Goal: Navigation & Orientation: Find specific page/section

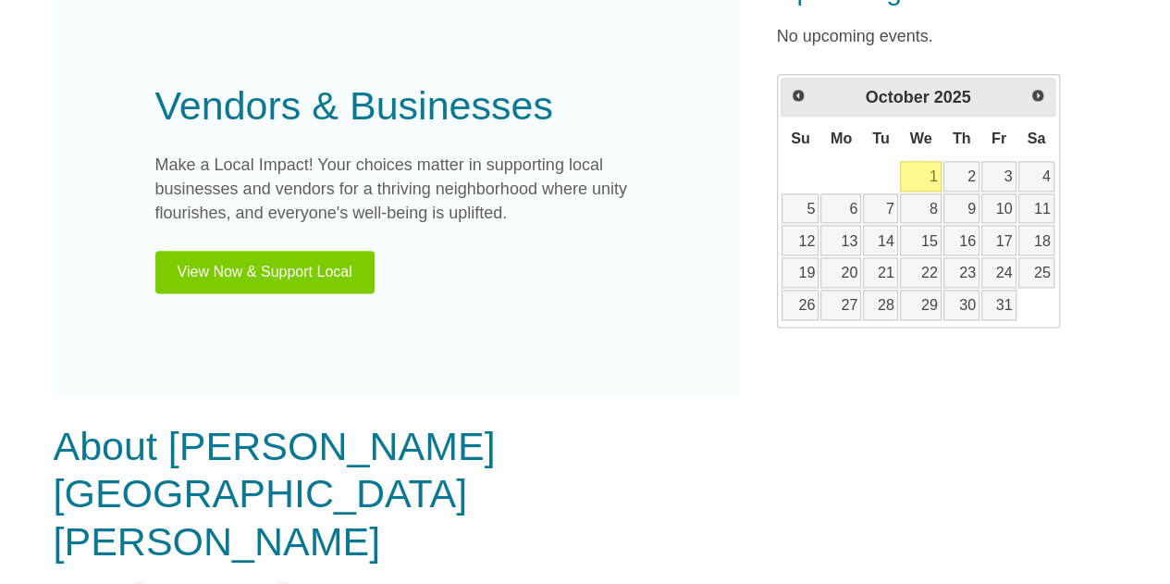
scroll to position [1115, 0]
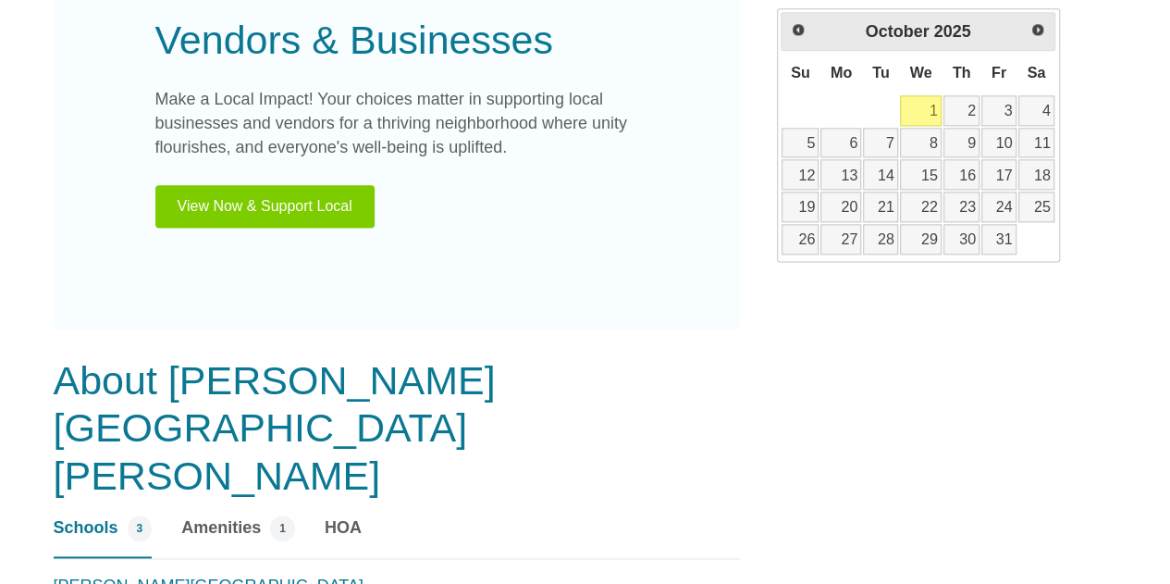
drag, startPoint x: 1175, startPoint y: 84, endPoint x: 1182, endPoint y: 388, distance: 303.5
click at [339, 515] on span "HOA" at bounding box center [343, 527] width 37 height 25
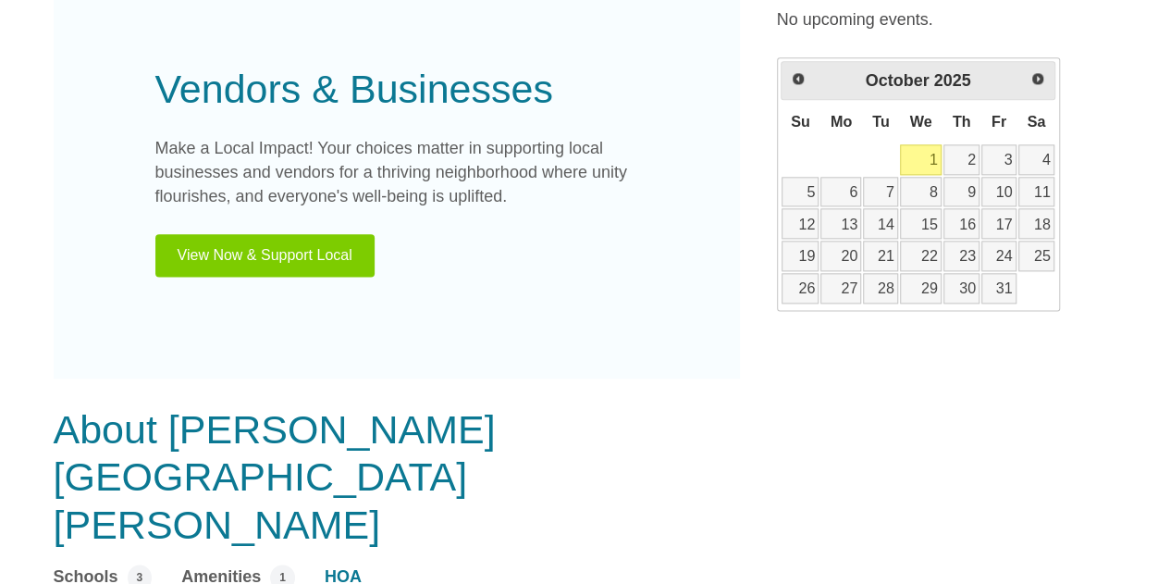
scroll to position [1059, 0]
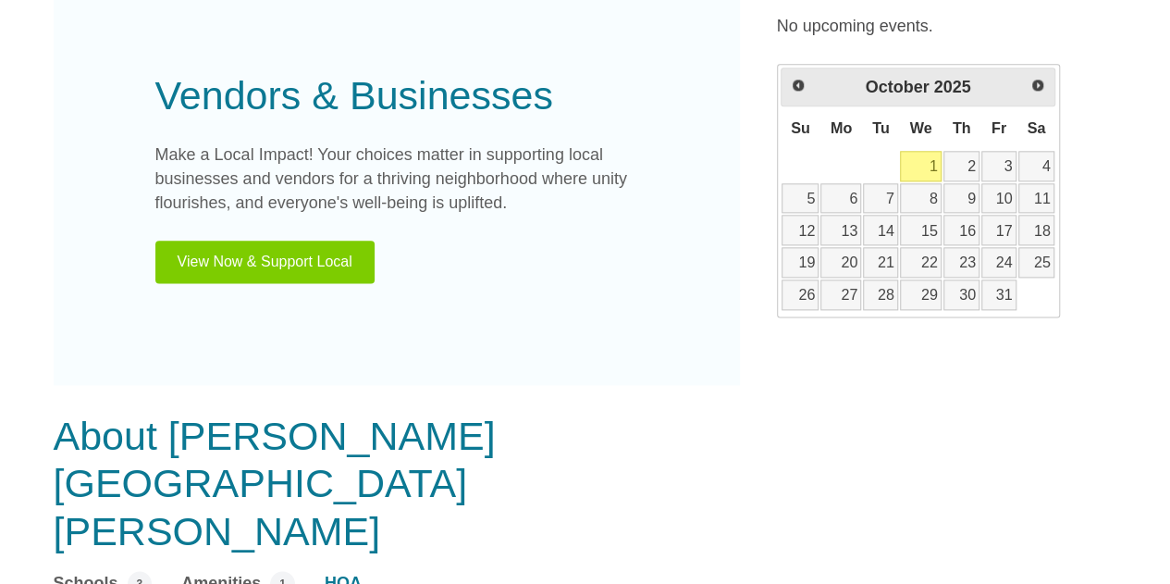
click at [346, 571] on span "HOA" at bounding box center [343, 583] width 37 height 25
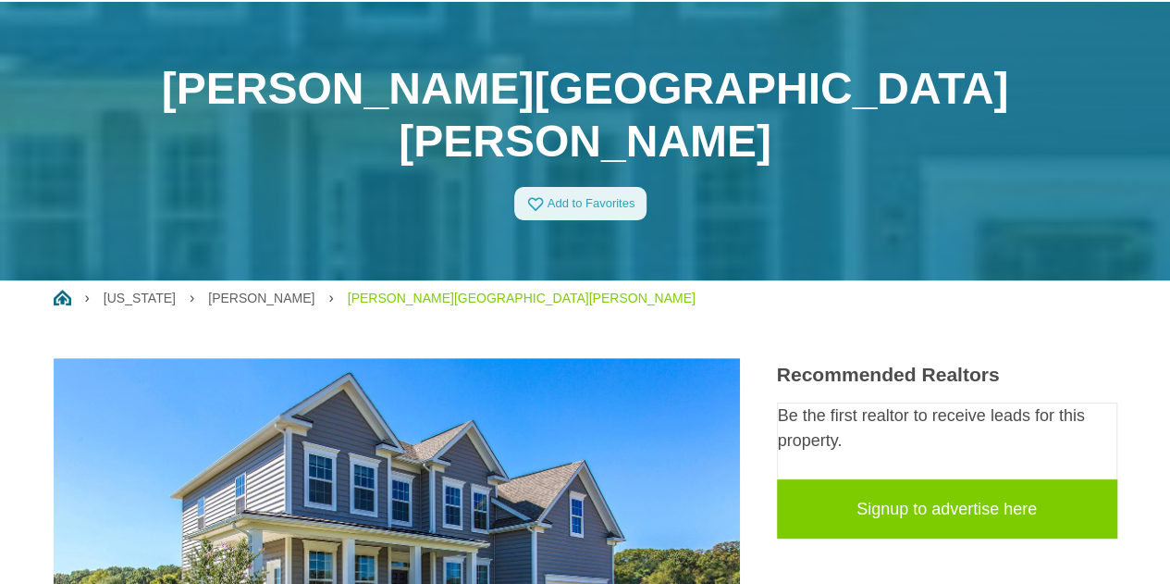
scroll to position [0, 0]
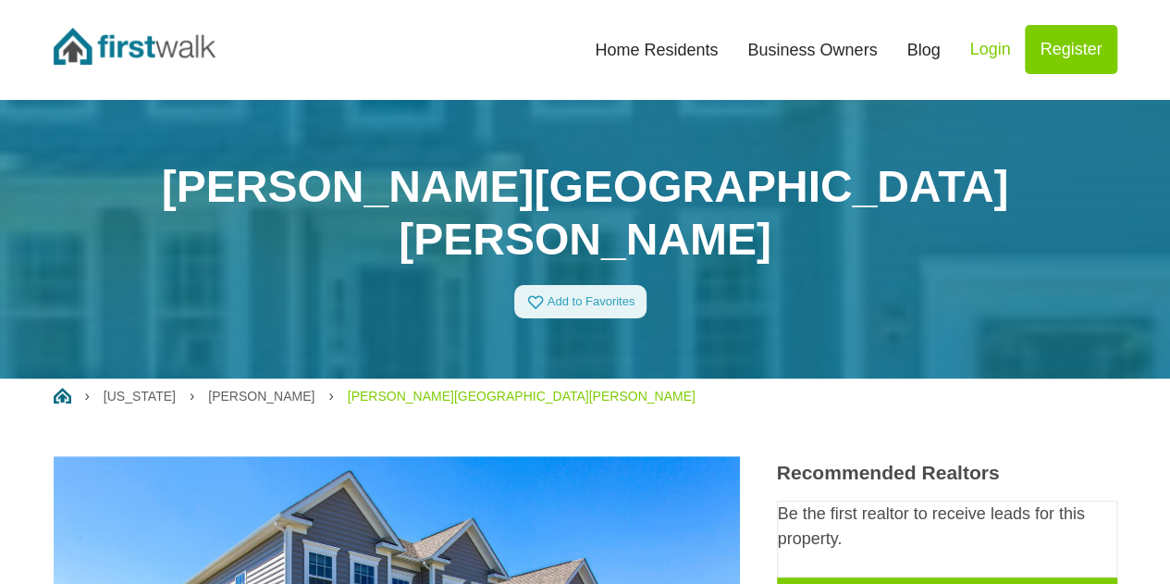
click at [640, 53] on link "Home Residents" at bounding box center [656, 50] width 153 height 41
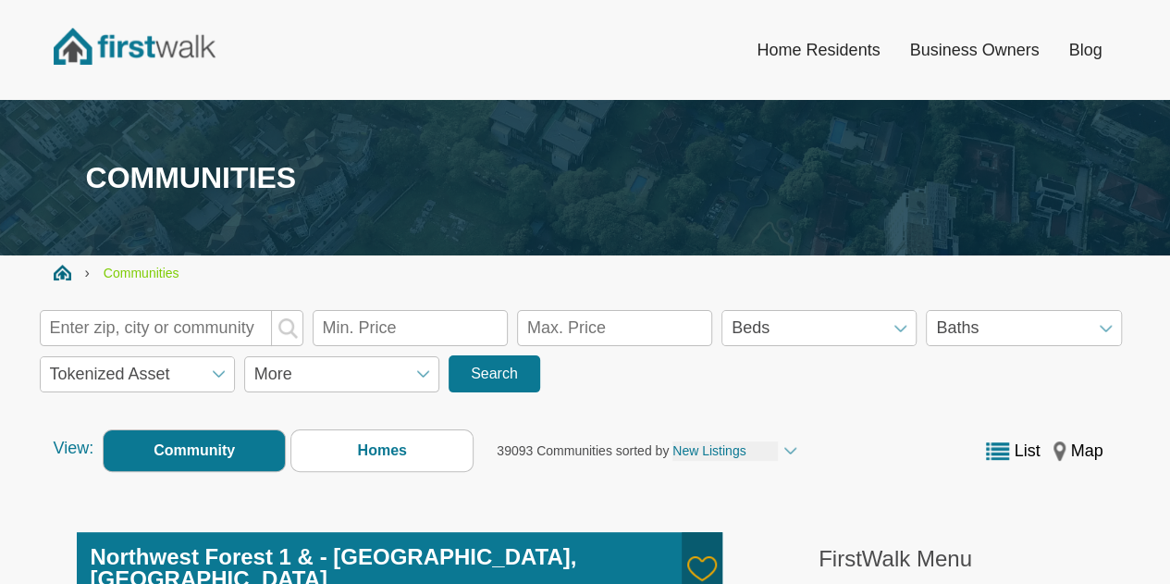
scroll to position [115, 0]
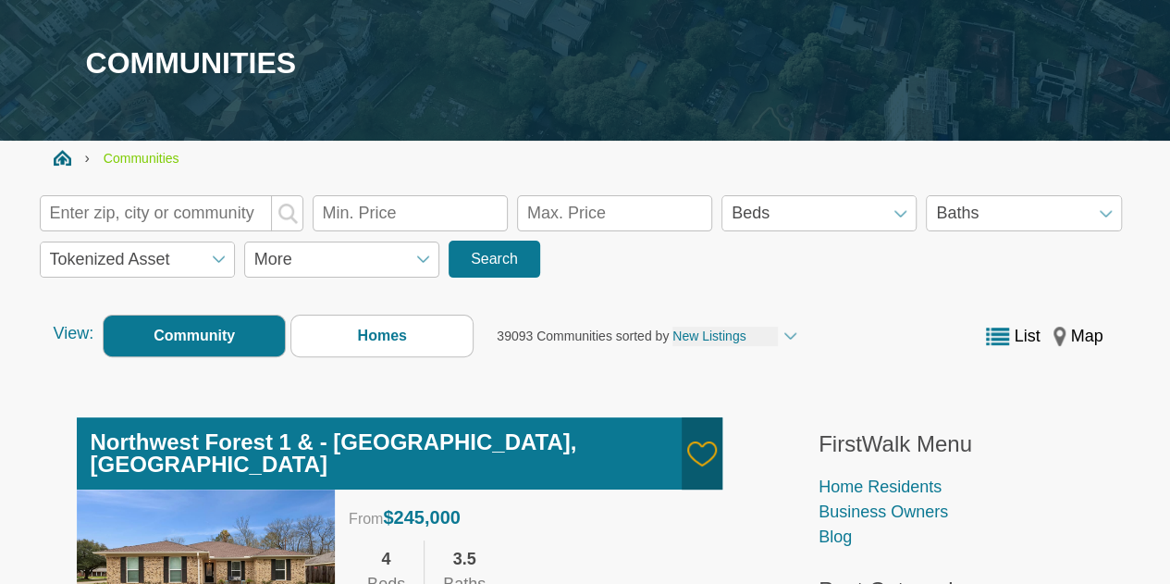
drag, startPoint x: 1180, startPoint y: 83, endPoint x: 1182, endPoint y: 99, distance: 16.0
